Goal: Communication & Community: Participate in discussion

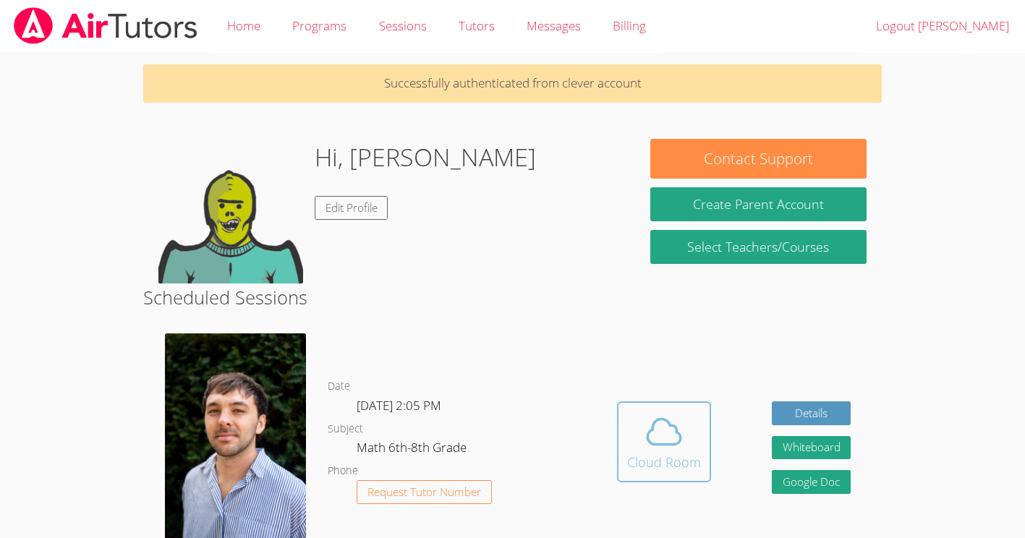
click at [677, 422] on icon at bounding box center [664, 431] width 40 height 40
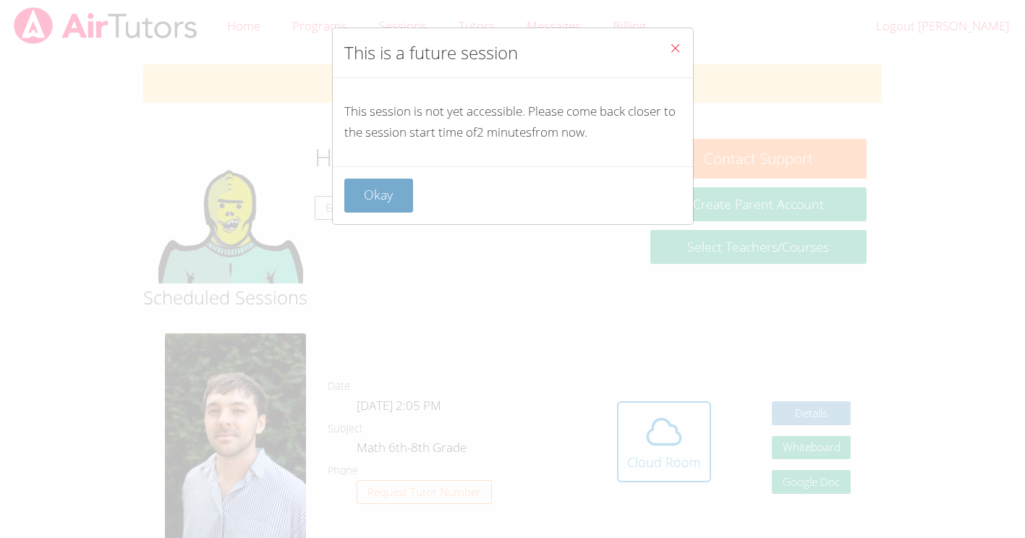
click at [381, 181] on button "Okay" at bounding box center [378, 196] width 69 height 34
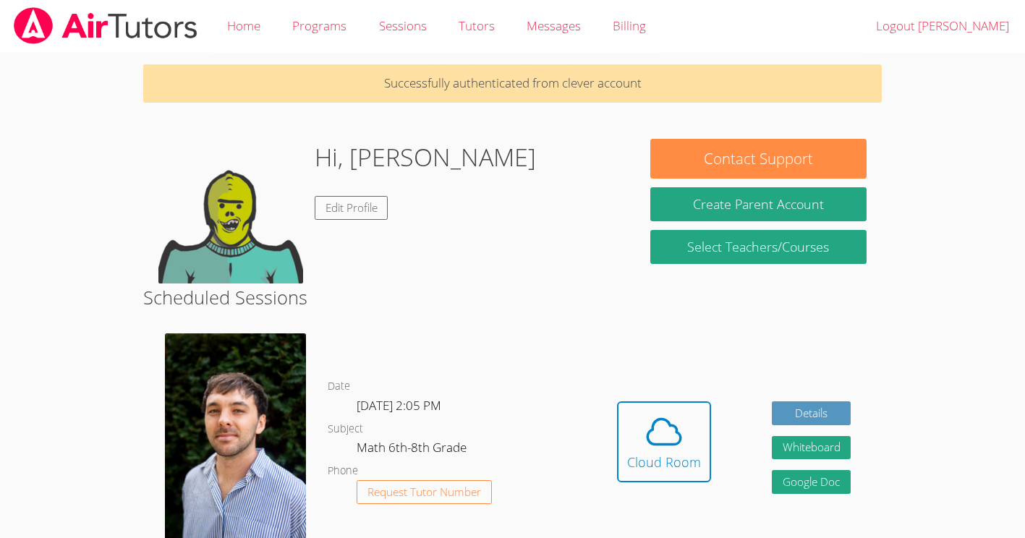
click at [678, 491] on link "Cloud Room" at bounding box center [664, 447] width 94 height 92
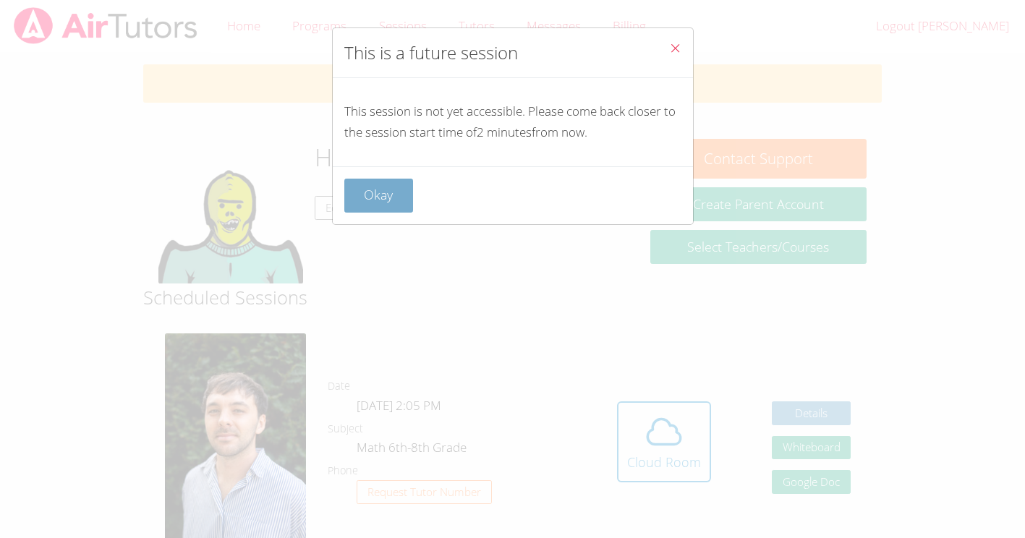
click at [388, 195] on button "Okay" at bounding box center [378, 196] width 69 height 34
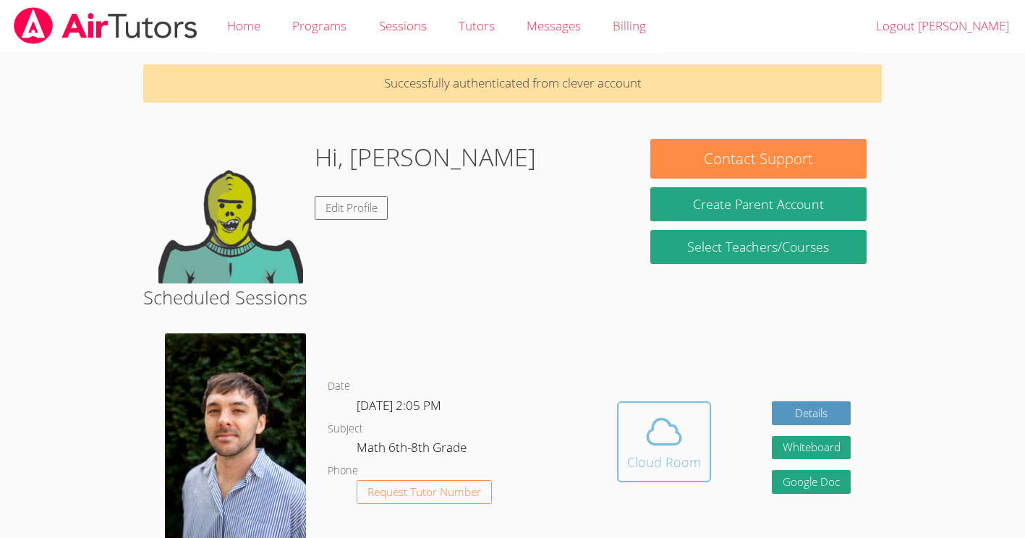
click at [671, 439] on icon at bounding box center [664, 431] width 40 height 40
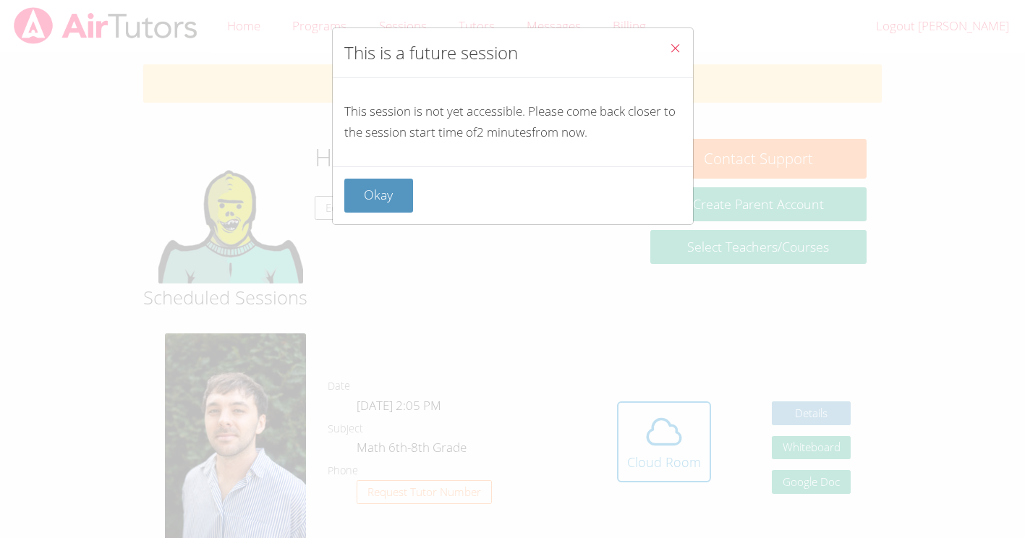
click at [381, 170] on div "Okay" at bounding box center [513, 195] width 360 height 58
click at [377, 180] on button "Okay" at bounding box center [378, 196] width 69 height 34
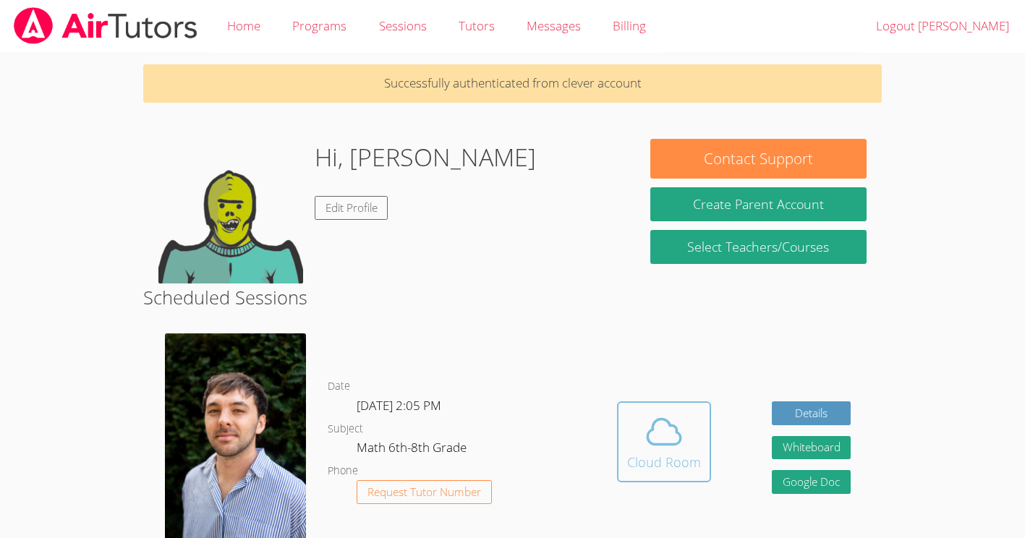
click at [707, 439] on button "Cloud Room" at bounding box center [664, 441] width 94 height 81
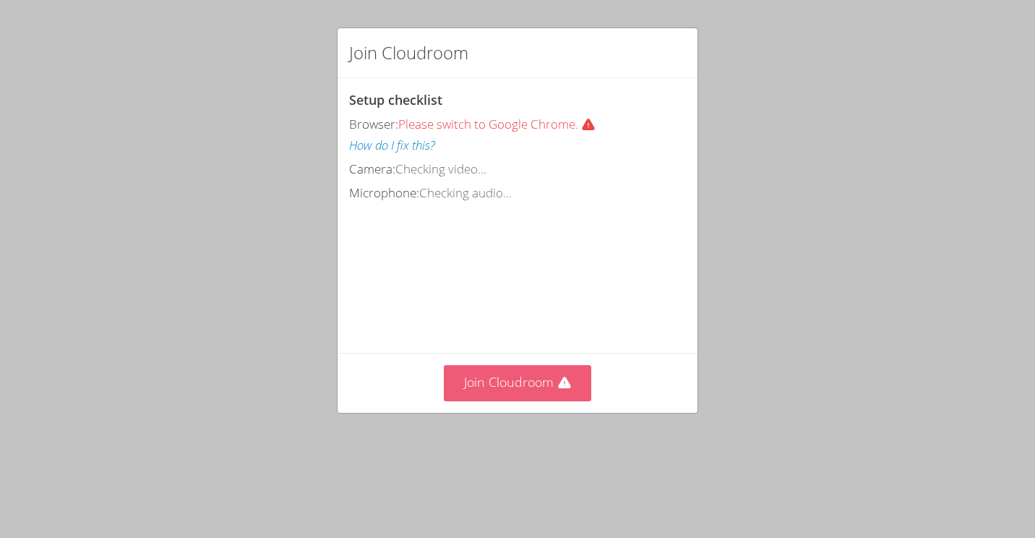
click at [450, 401] on button "Join Cloudroom" at bounding box center [518, 382] width 148 height 35
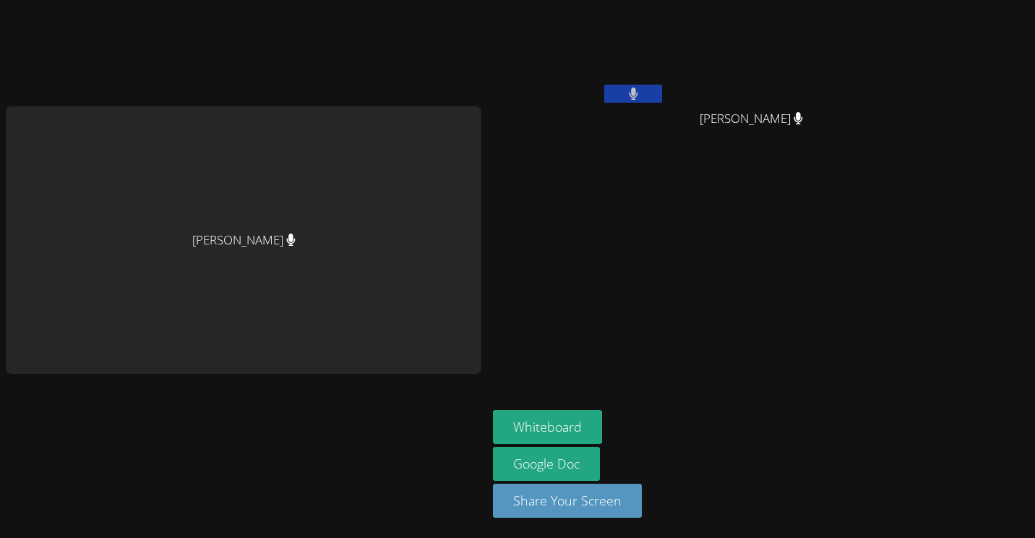
click at [0, 66] on main "[PERSON_NAME]" at bounding box center [243, 269] width 487 height 538
click at [549, 429] on button "Whiteboard" at bounding box center [547, 427] width 109 height 34
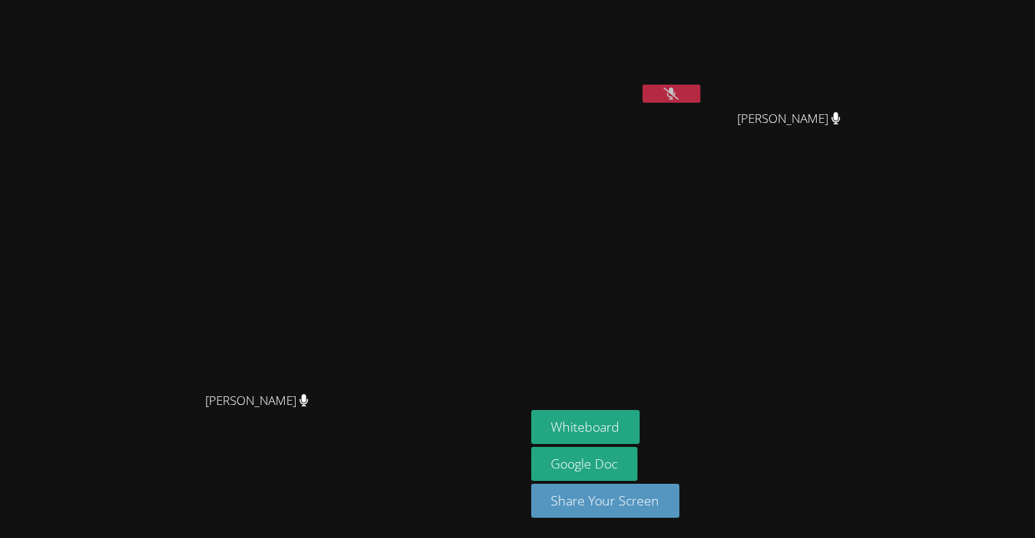
click at [679, 93] on icon at bounding box center [671, 93] width 15 height 12
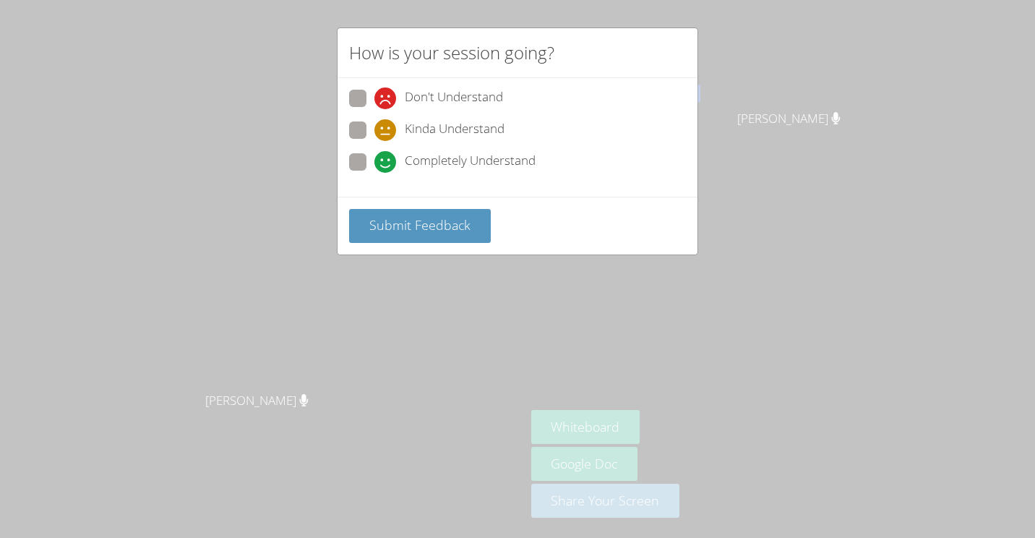
click at [394, 264] on div "How is your session going? Don't Understand Kinda Understand Completely Underst…" at bounding box center [517, 269] width 1035 height 538
click at [382, 218] on span "Submit Feedback" at bounding box center [419, 224] width 101 height 17
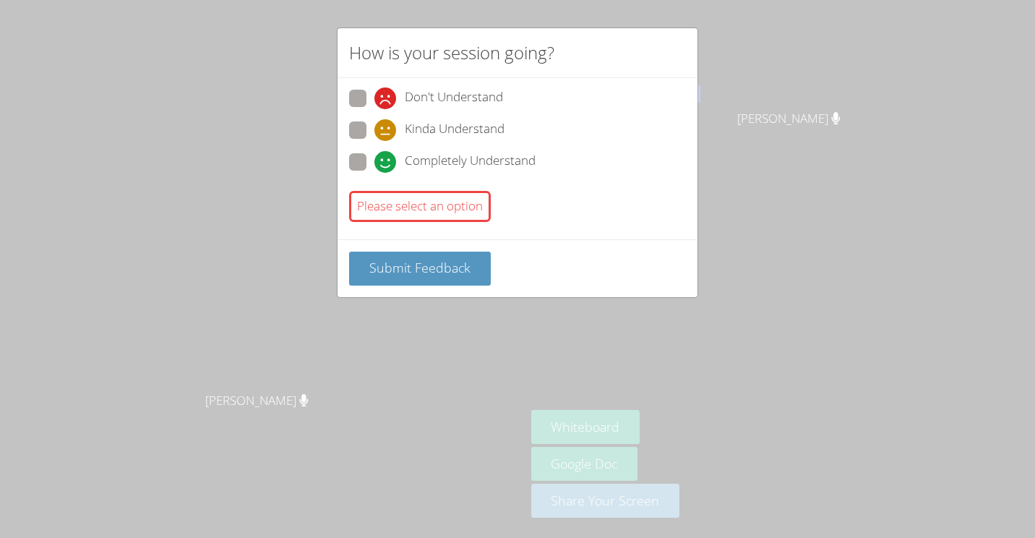
click at [375, 173] on span at bounding box center [375, 173] width 0 height 0
click at [375, 161] on input "Completely Understand" at bounding box center [381, 159] width 12 height 12
radio input "true"
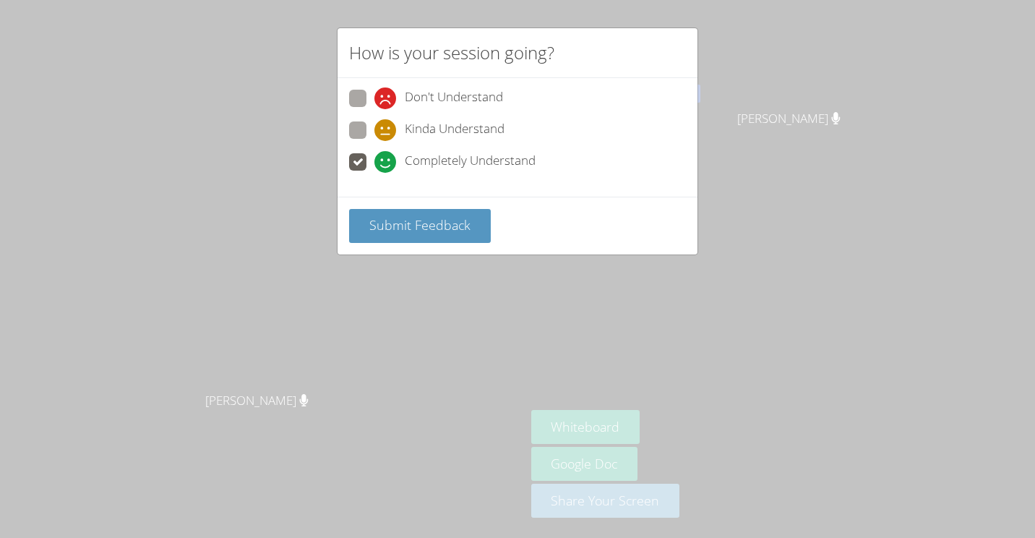
click at [369, 207] on div "Submit Feedback" at bounding box center [518, 226] width 360 height 58
click at [377, 231] on span "Submit Feedback" at bounding box center [419, 224] width 101 height 17
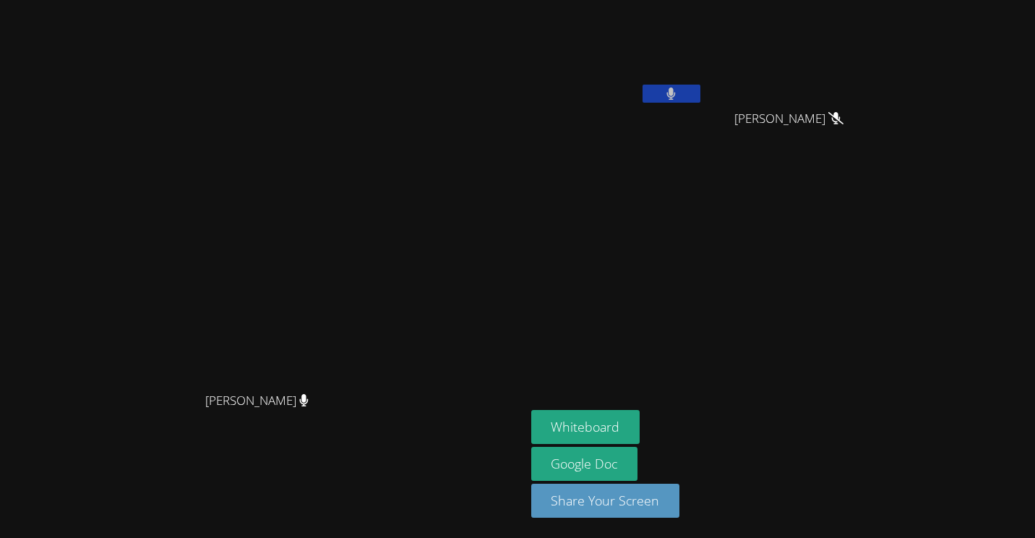
click at [704, 83] on video at bounding box center [617, 54] width 172 height 97
click at [676, 93] on icon at bounding box center [671, 93] width 9 height 12
click at [679, 91] on icon at bounding box center [671, 93] width 15 height 12
